Goal: Transaction & Acquisition: Book appointment/travel/reservation

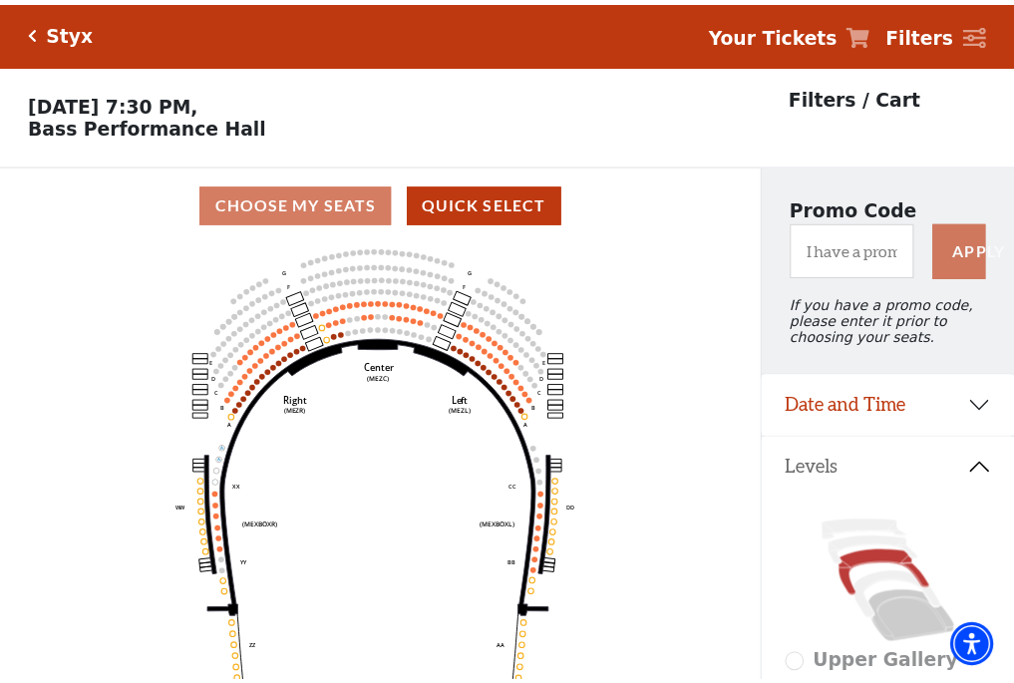
scroll to position [93, 0]
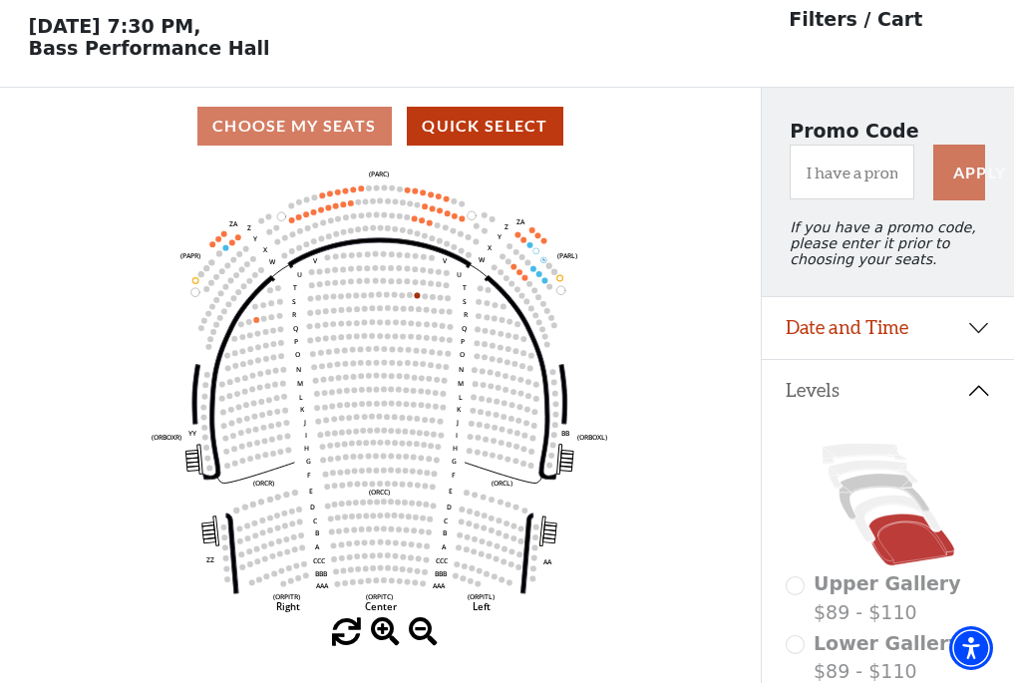
scroll to position [93, 0]
